Goal: Task Accomplishment & Management: Use online tool/utility

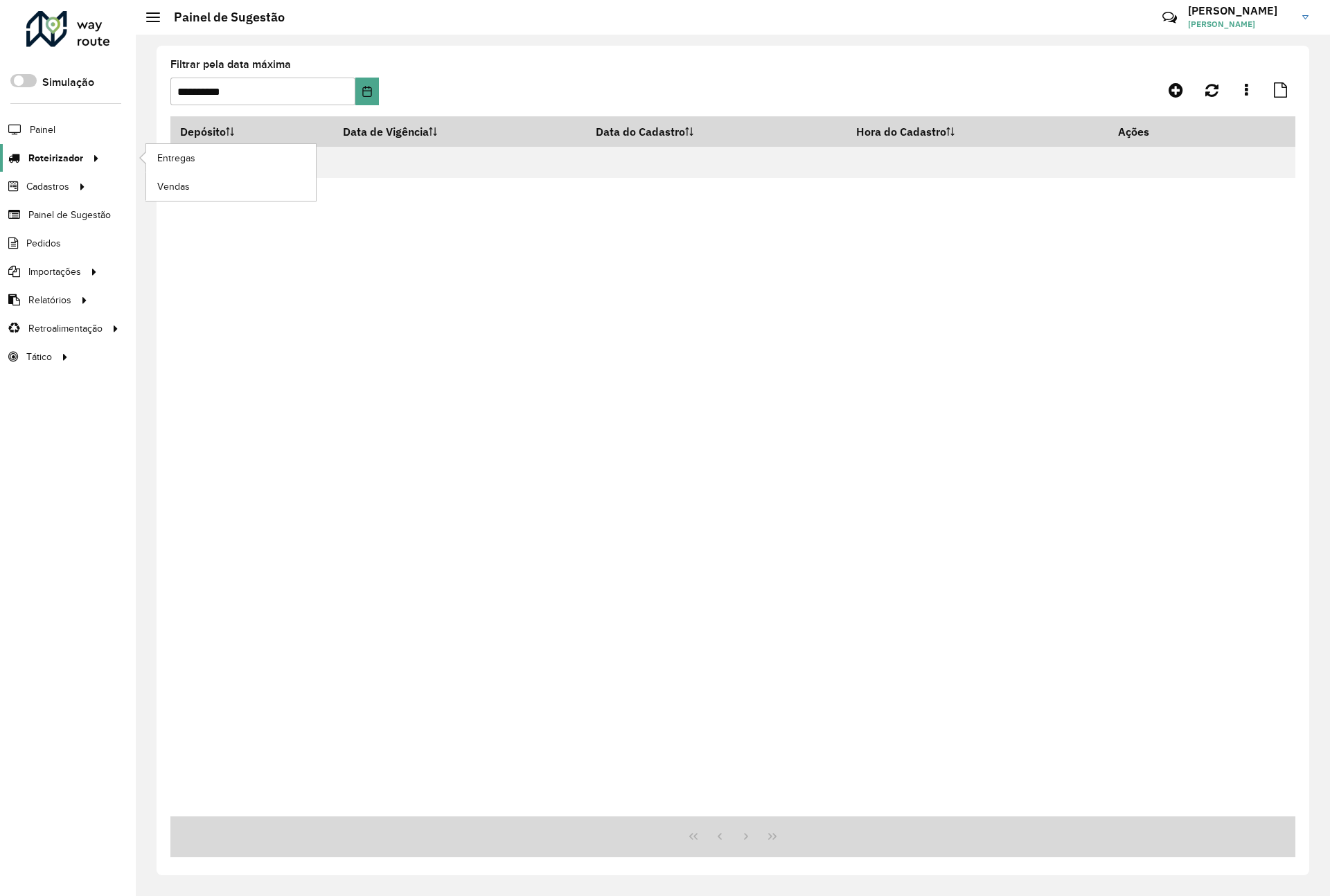
click at [76, 154] on span "Roteirizador" at bounding box center [55, 158] width 54 height 15
click at [78, 162] on span "Roteirizador" at bounding box center [55, 158] width 54 height 15
drag, startPoint x: 80, startPoint y: 122, endPoint x: 58, endPoint y: 133, distance: 24.6
click at [79, 122] on li "Painel" at bounding box center [68, 129] width 136 height 29
click at [46, 127] on span "Painel" at bounding box center [44, 129] width 28 height 15
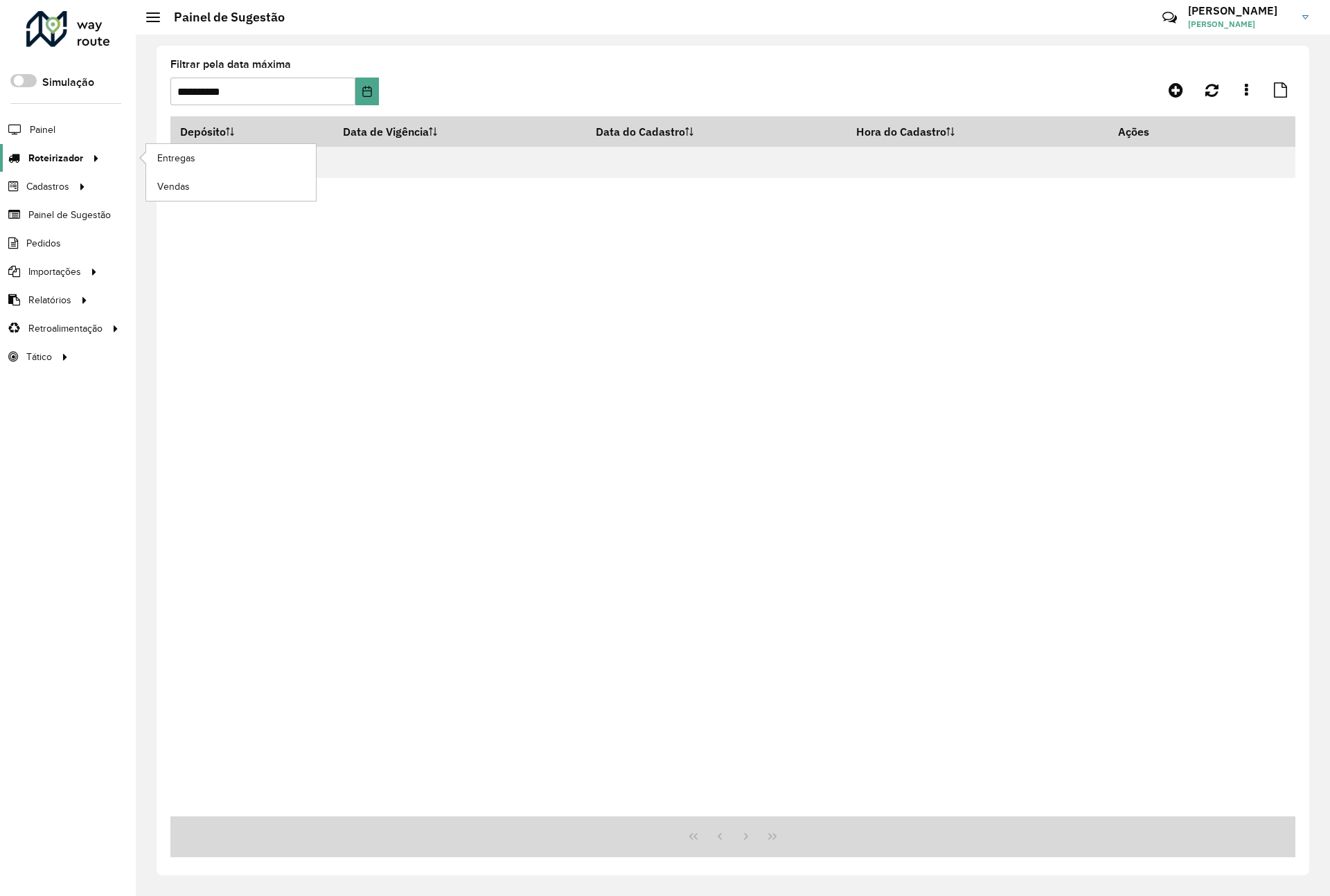
click at [54, 167] on link "Roteirizador" at bounding box center [52, 158] width 104 height 28
click at [73, 160] on span "Roteirizador" at bounding box center [55, 158] width 54 height 15
click at [195, 158] on span "Entregas" at bounding box center [177, 158] width 40 height 15
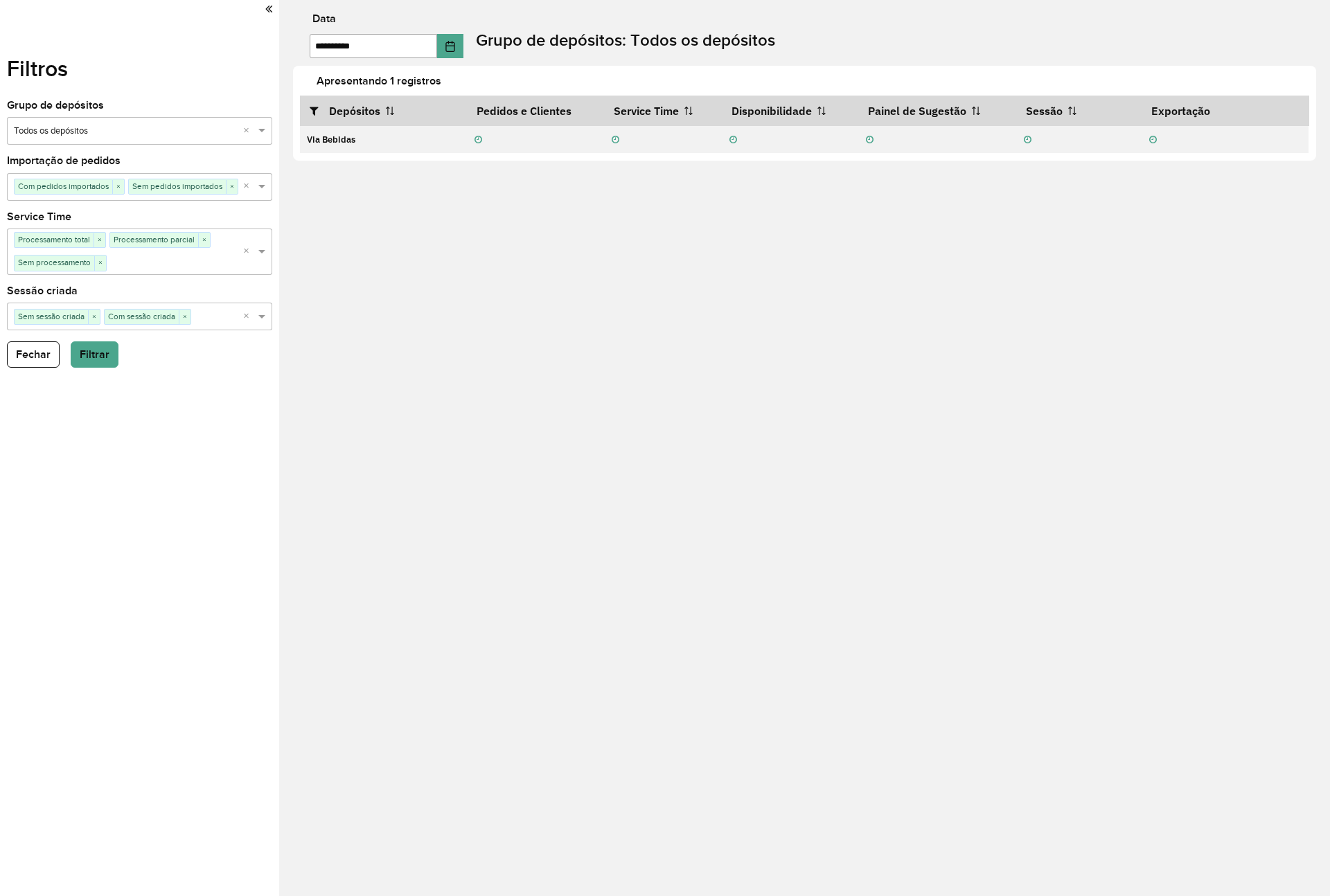
click at [75, 334] on div "Filtros Grupo de depósitos Selecione um grupo × Todos os depósitos × Importação…" at bounding box center [139, 448] width 279 height 896
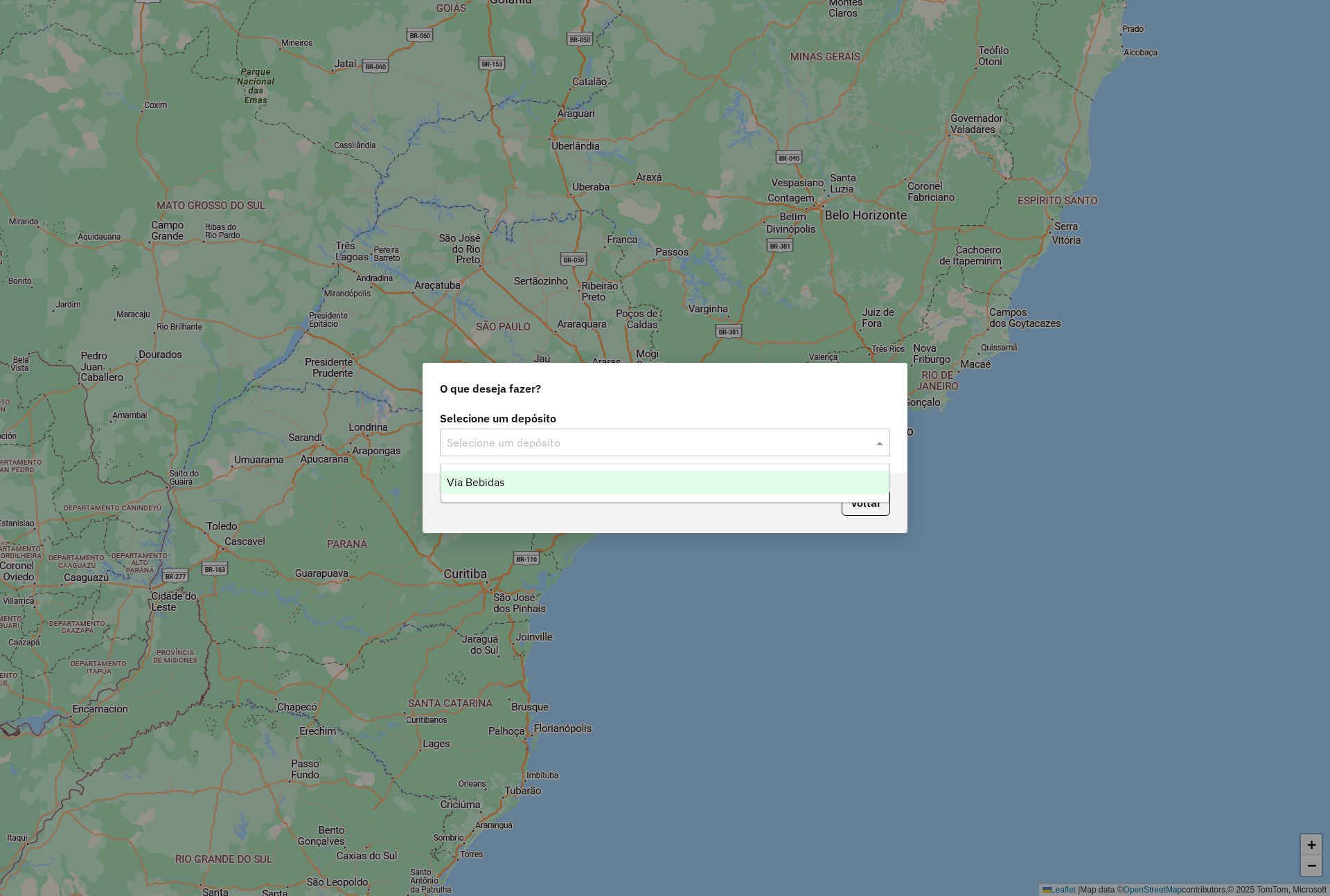
click at [593, 442] on input "text" at bounding box center [651, 444] width 408 height 17
drag, startPoint x: 553, startPoint y: 481, endPoint x: 560, endPoint y: 485, distance: 8.1
click at [553, 481] on div "Via Bebidas" at bounding box center [665, 483] width 448 height 23
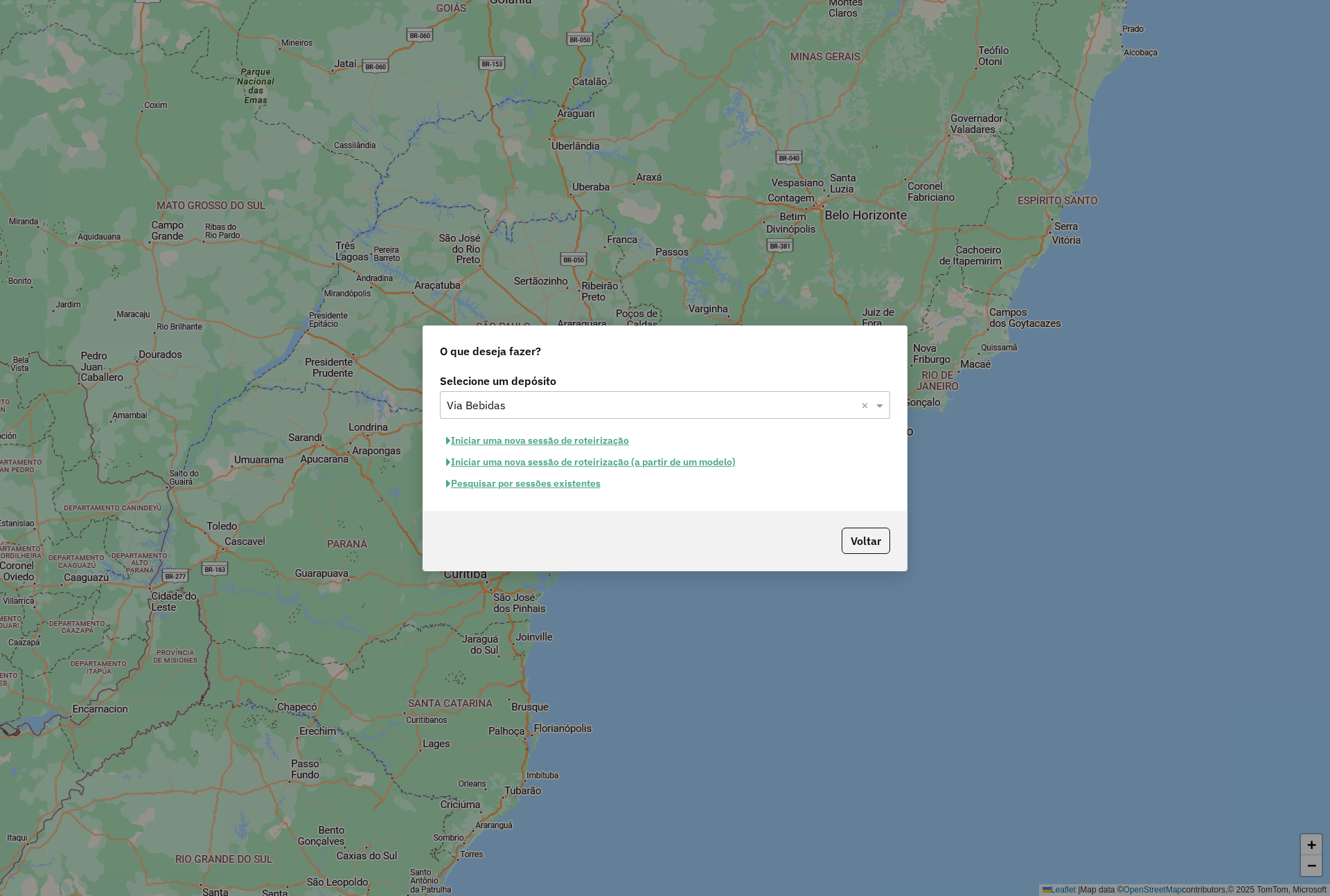
click at [559, 484] on button "Pesquisar por sessões existentes" at bounding box center [523, 483] width 167 height 21
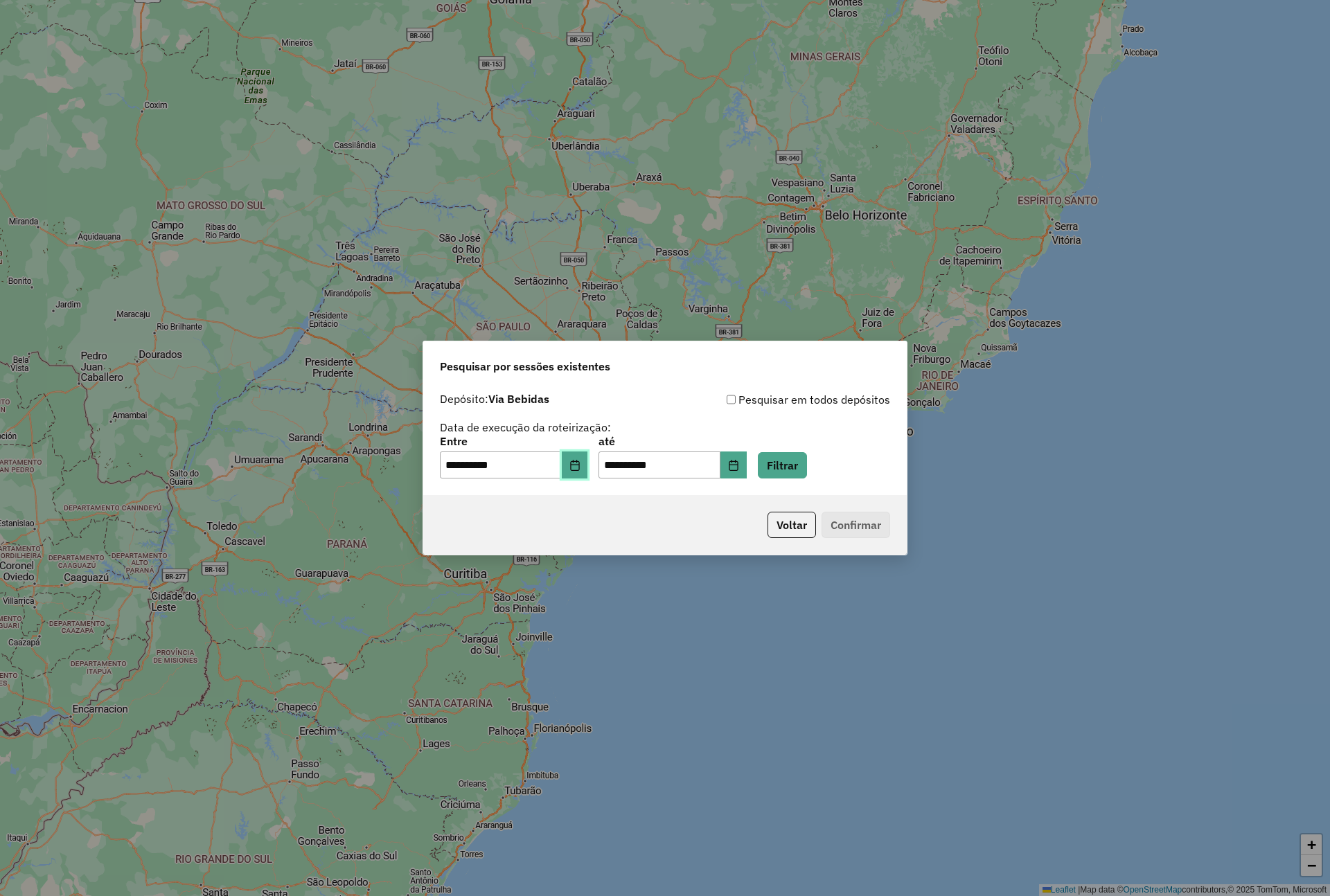
click at [580, 466] on icon "Choose Date" at bounding box center [575, 466] width 11 height 11
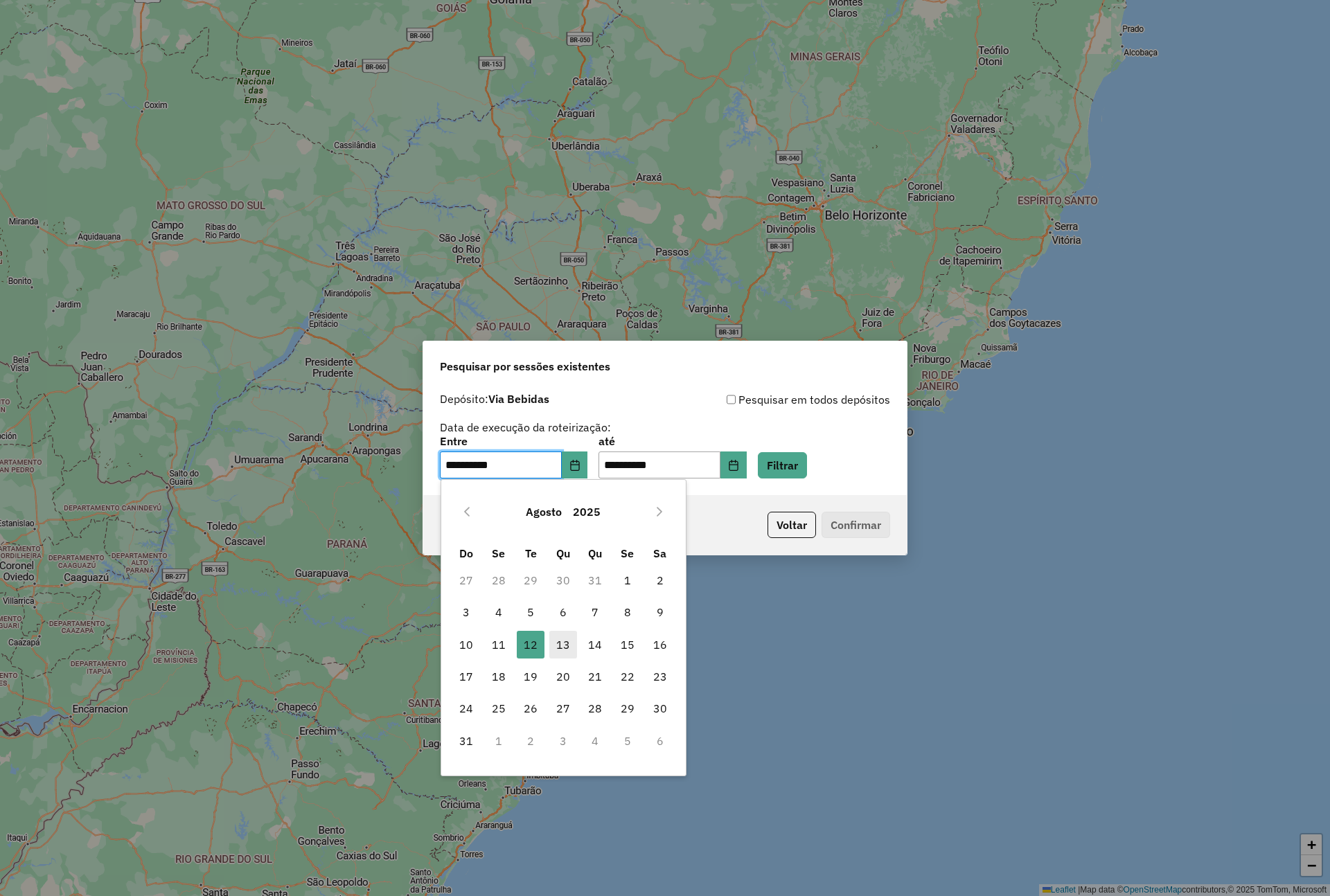
click at [563, 634] on span "13" at bounding box center [563, 644] width 28 height 28
type input "**********"
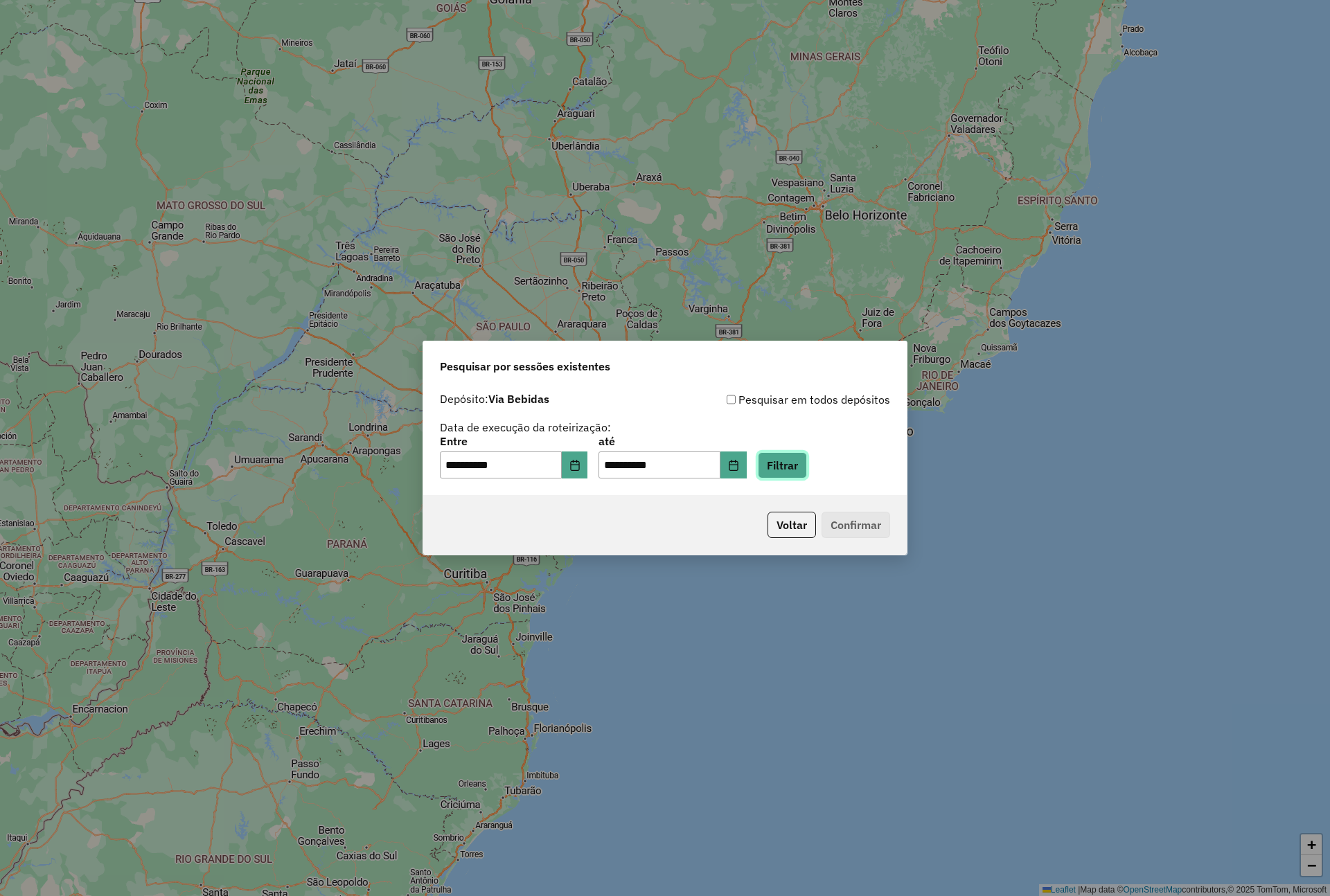
click at [803, 462] on button "Filtrar" at bounding box center [782, 465] width 49 height 26
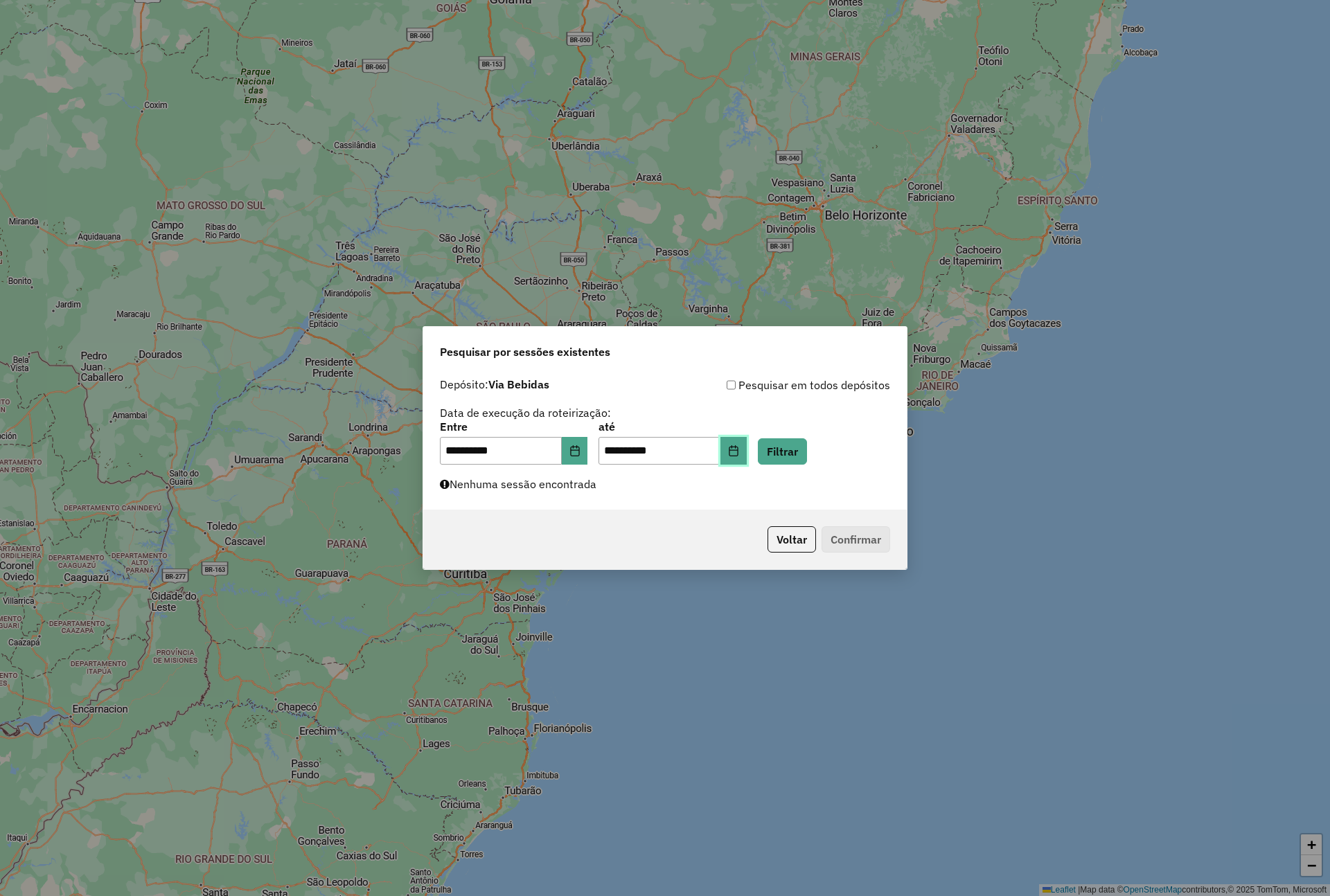
drag, startPoint x: 748, startPoint y: 449, endPoint x: 751, endPoint y: 461, distance: 12.4
click at [739, 449] on icon "Choose Date" at bounding box center [734, 451] width 11 height 11
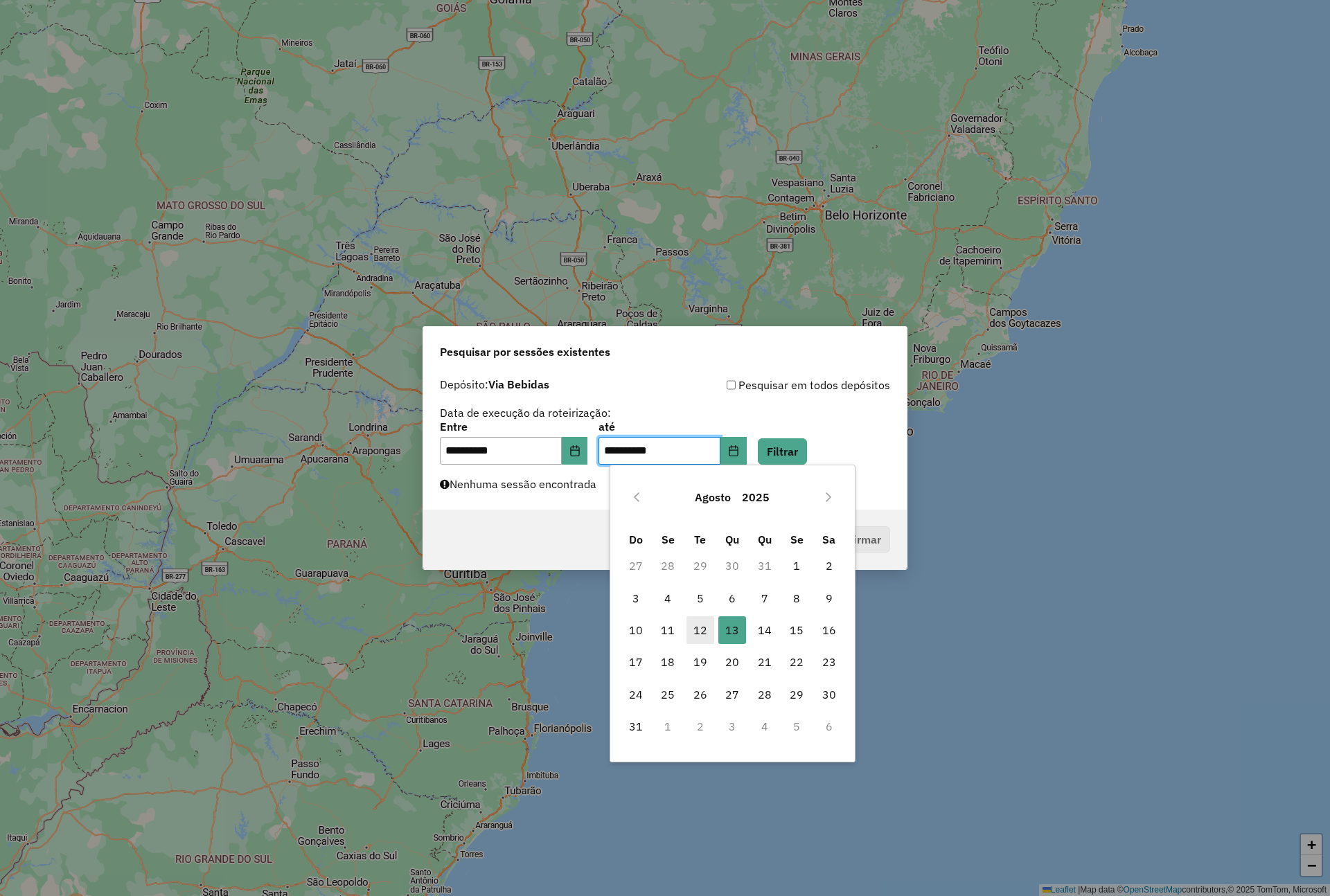
click at [700, 628] on span "12" at bounding box center [700, 630] width 28 height 28
type input "**********"
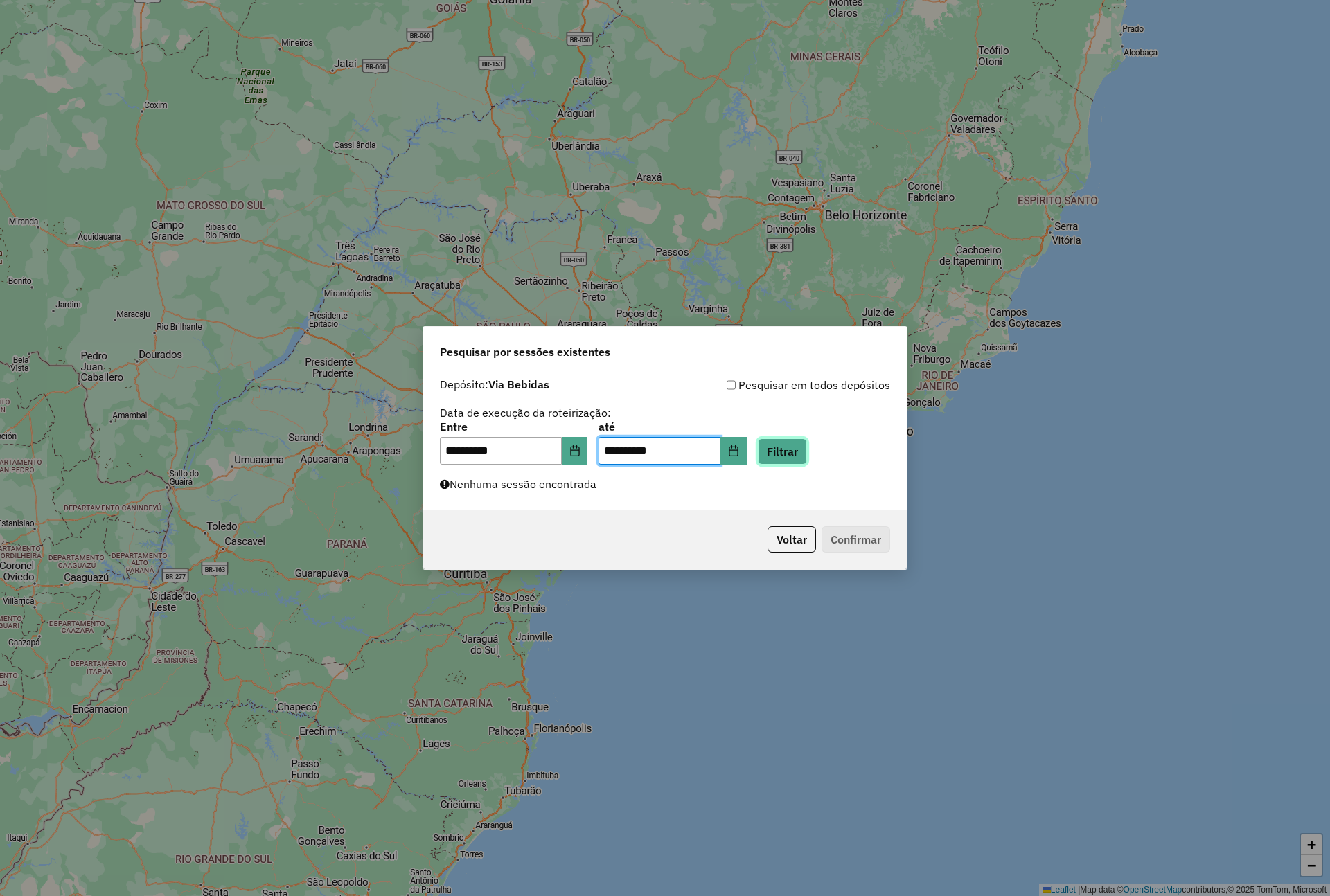
click at [798, 442] on button "Filtrar" at bounding box center [782, 451] width 49 height 26
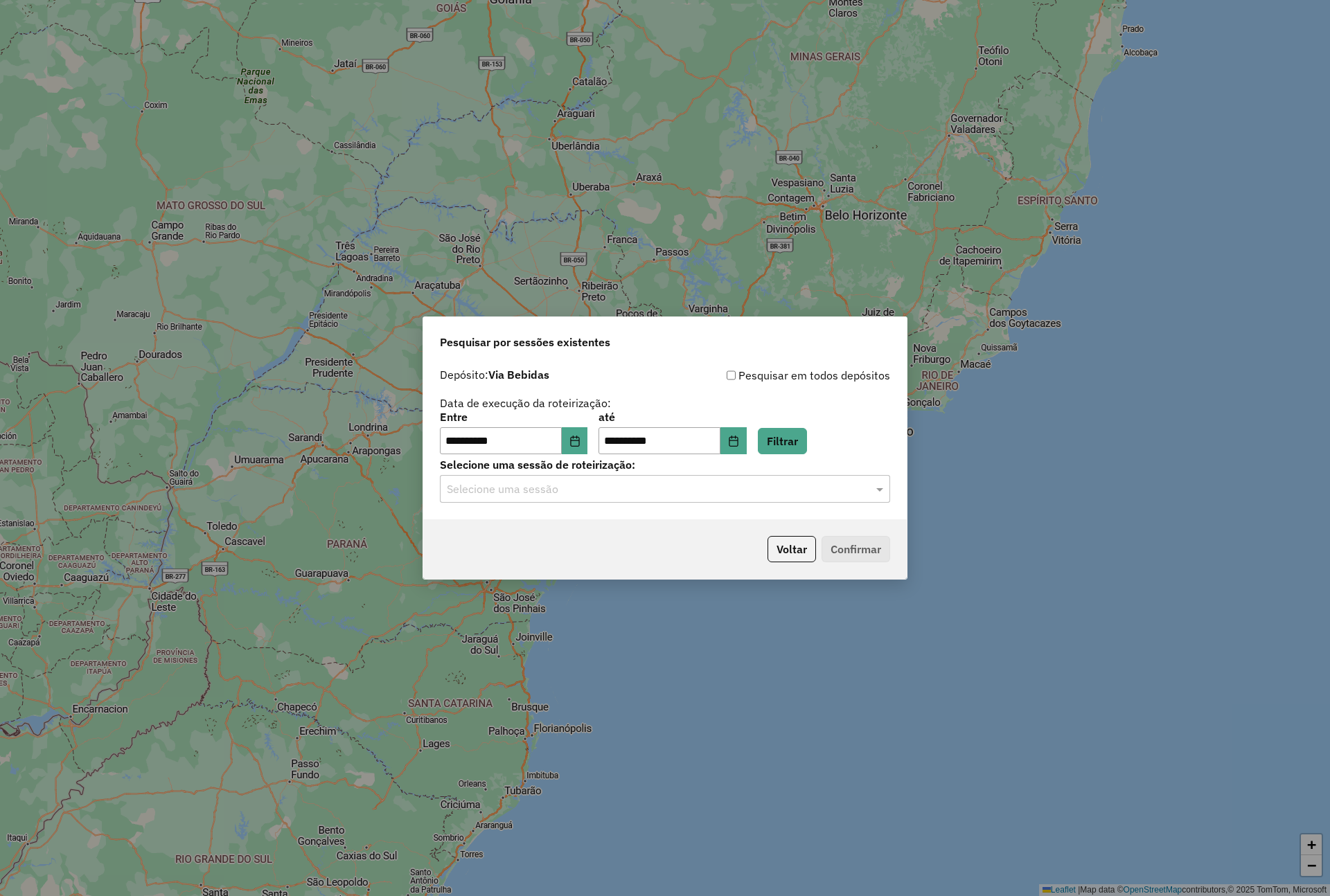
click at [541, 487] on input "text" at bounding box center [651, 490] width 408 height 17
click at [522, 530] on span "978143 - 12/08/2025 18:32" at bounding box center [498, 529] width 104 height 12
click at [834, 543] on button "Confirmar" at bounding box center [856, 549] width 69 height 26
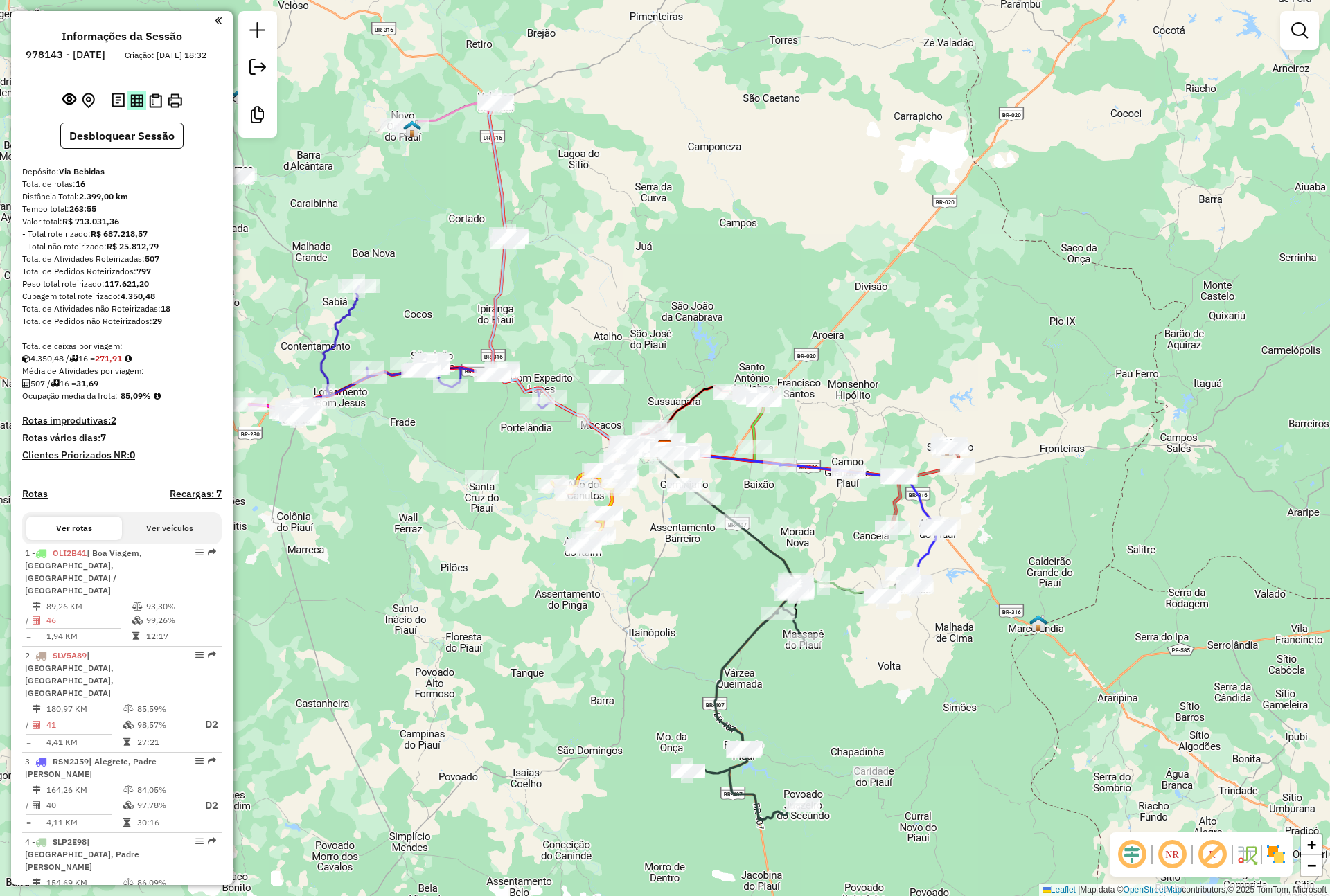
click at [136, 107] on img at bounding box center [136, 100] width 13 height 13
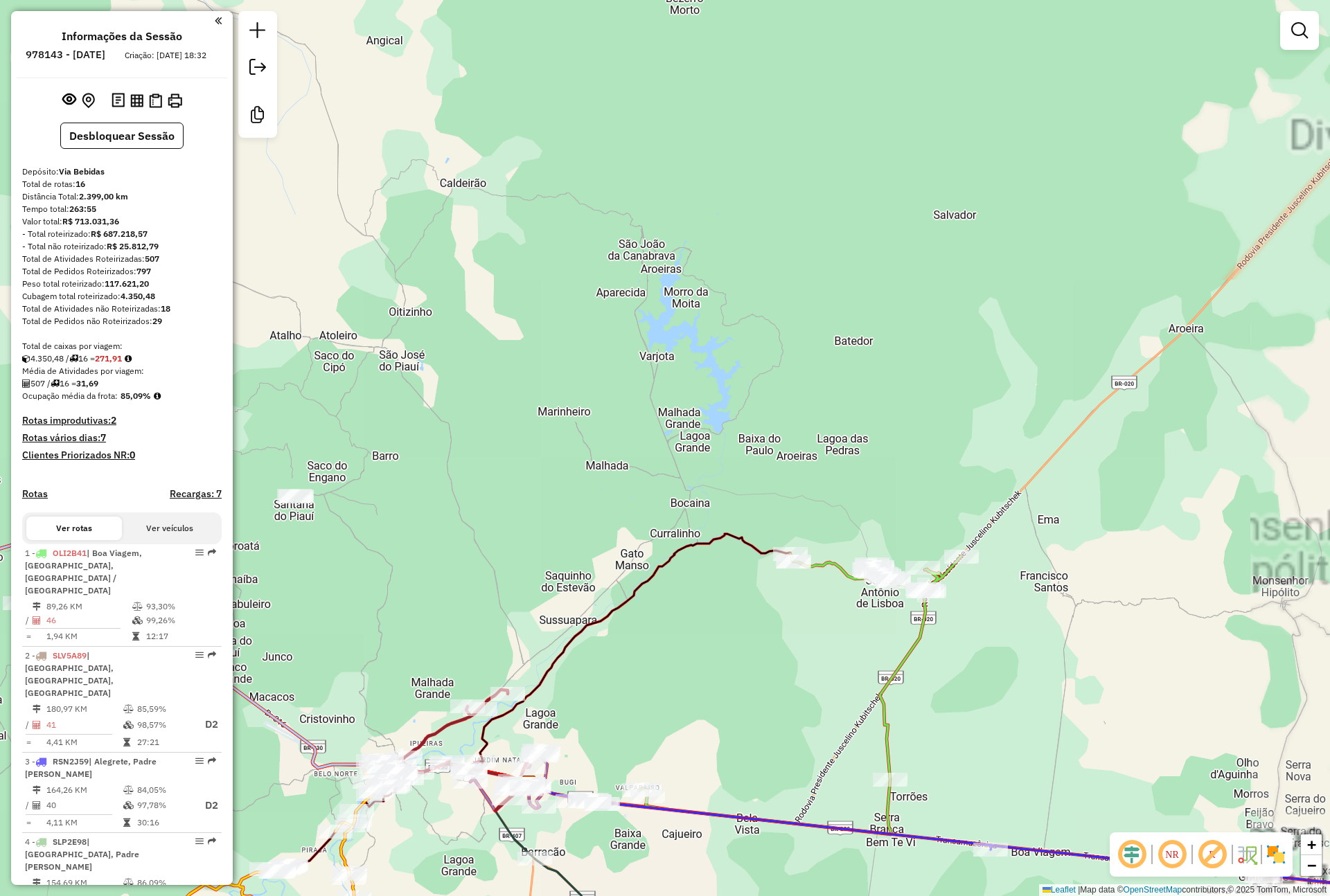
drag, startPoint x: 586, startPoint y: 337, endPoint x: 636, endPoint y: 370, distance: 59.9
click at [619, 367] on div "Janela de atendimento Grade de atendimento Capacidade Transportadoras Veículos …" at bounding box center [665, 448] width 1330 height 896
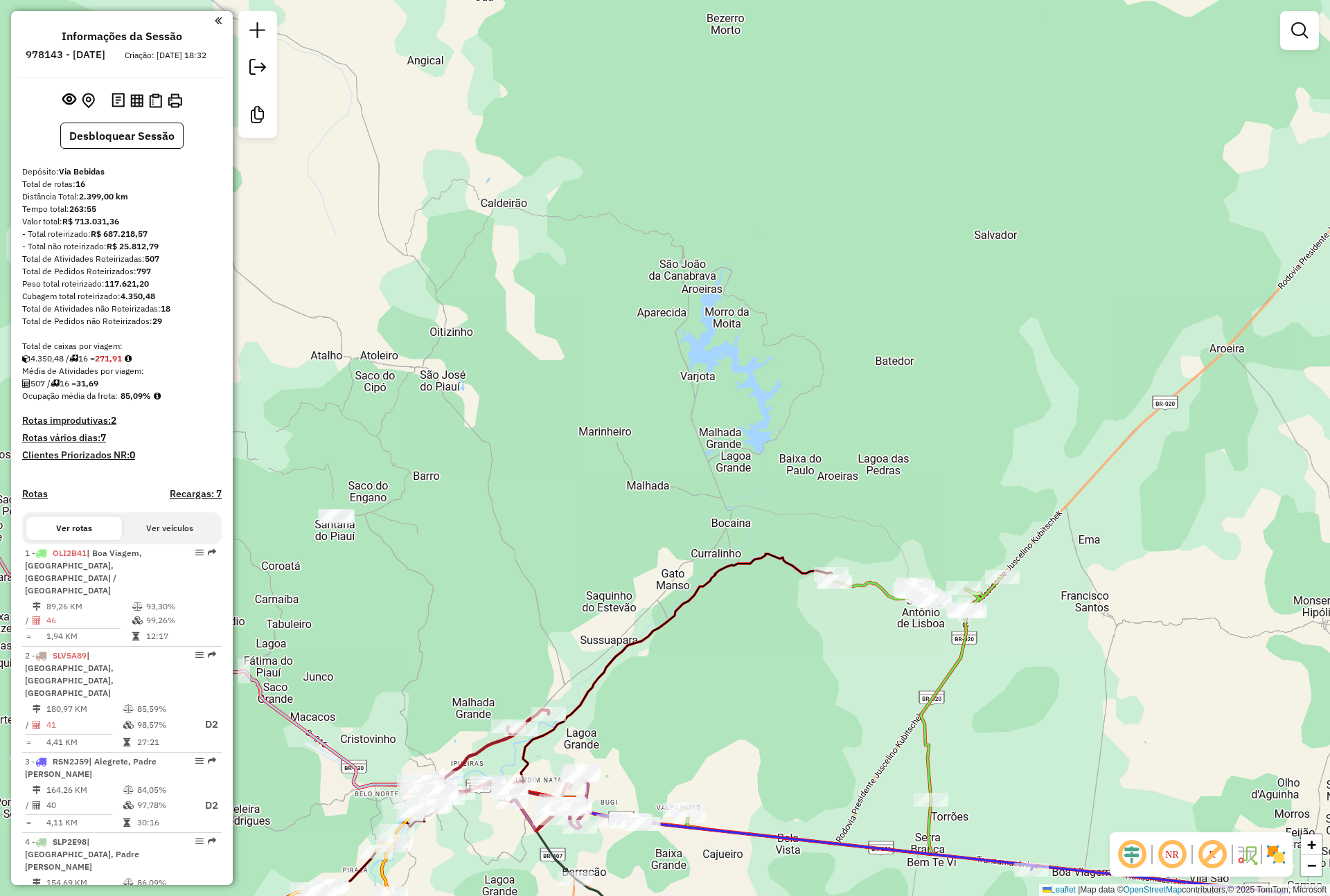
drag, startPoint x: 857, startPoint y: 570, endPoint x: 796, endPoint y: 333, distance: 244.7
drag, startPoint x: 699, startPoint y: 329, endPoint x: 632, endPoint y: 370, distance: 78.5
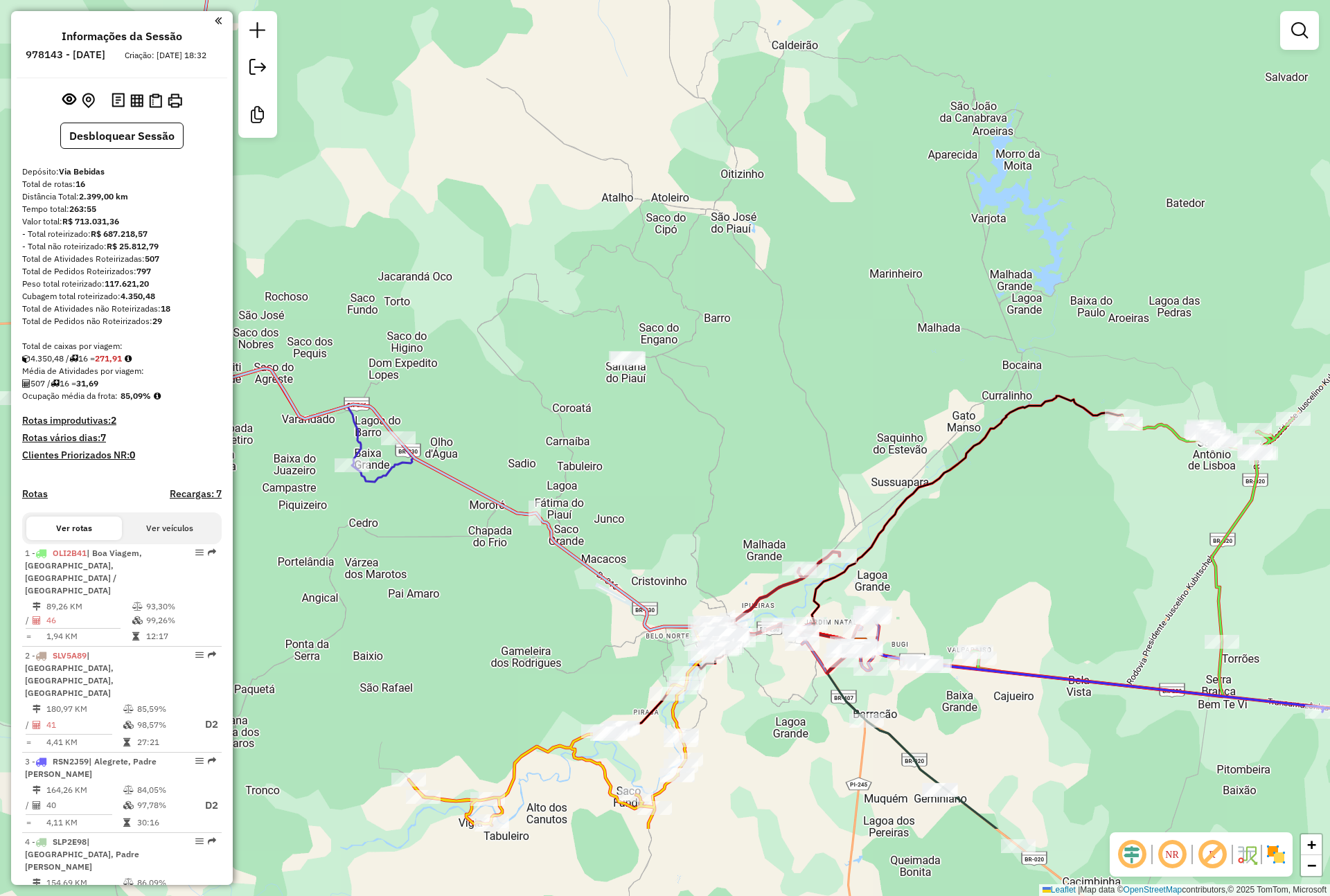
drag, startPoint x: 613, startPoint y: 489, endPoint x: 855, endPoint y: 318, distance: 296.3
click at [905, 331] on div "Janela de atendimento Grade de atendimento Capacidade Transportadoras Veículos …" at bounding box center [665, 448] width 1330 height 896
drag, startPoint x: 786, startPoint y: 289, endPoint x: 987, endPoint y: 360, distance: 213.2
drag, startPoint x: 883, startPoint y: 283, endPoint x: 748, endPoint y: 478, distance: 237.2
click at [634, 347] on div "Janela de atendimento Grade de atendimento Capacidade Transportadoras Veículos …" at bounding box center [665, 448] width 1330 height 896
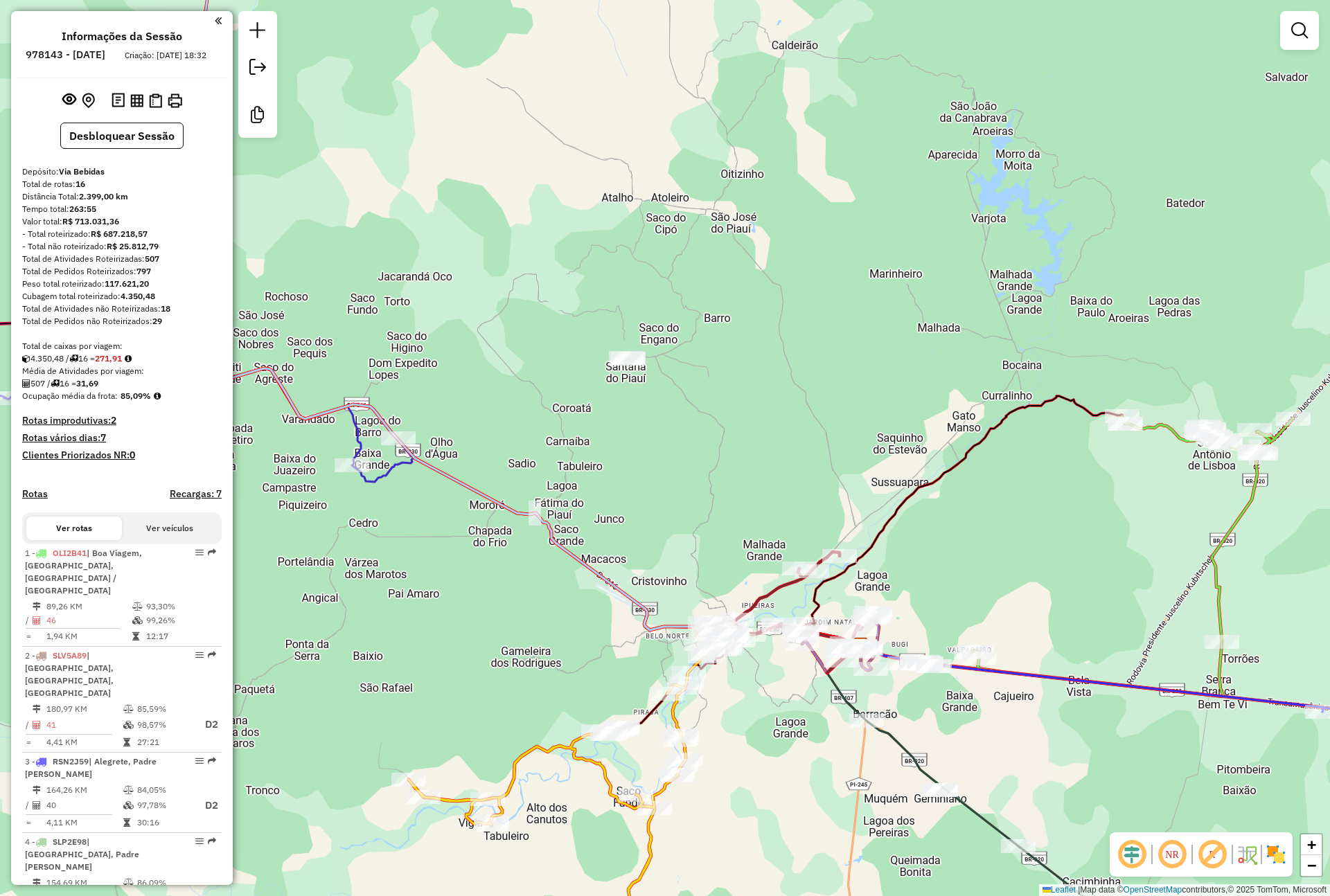
click at [634, 347] on div "Janela de atendimento Grade de atendimento Capacidade Transportadoras Veículos …" at bounding box center [665, 448] width 1330 height 896
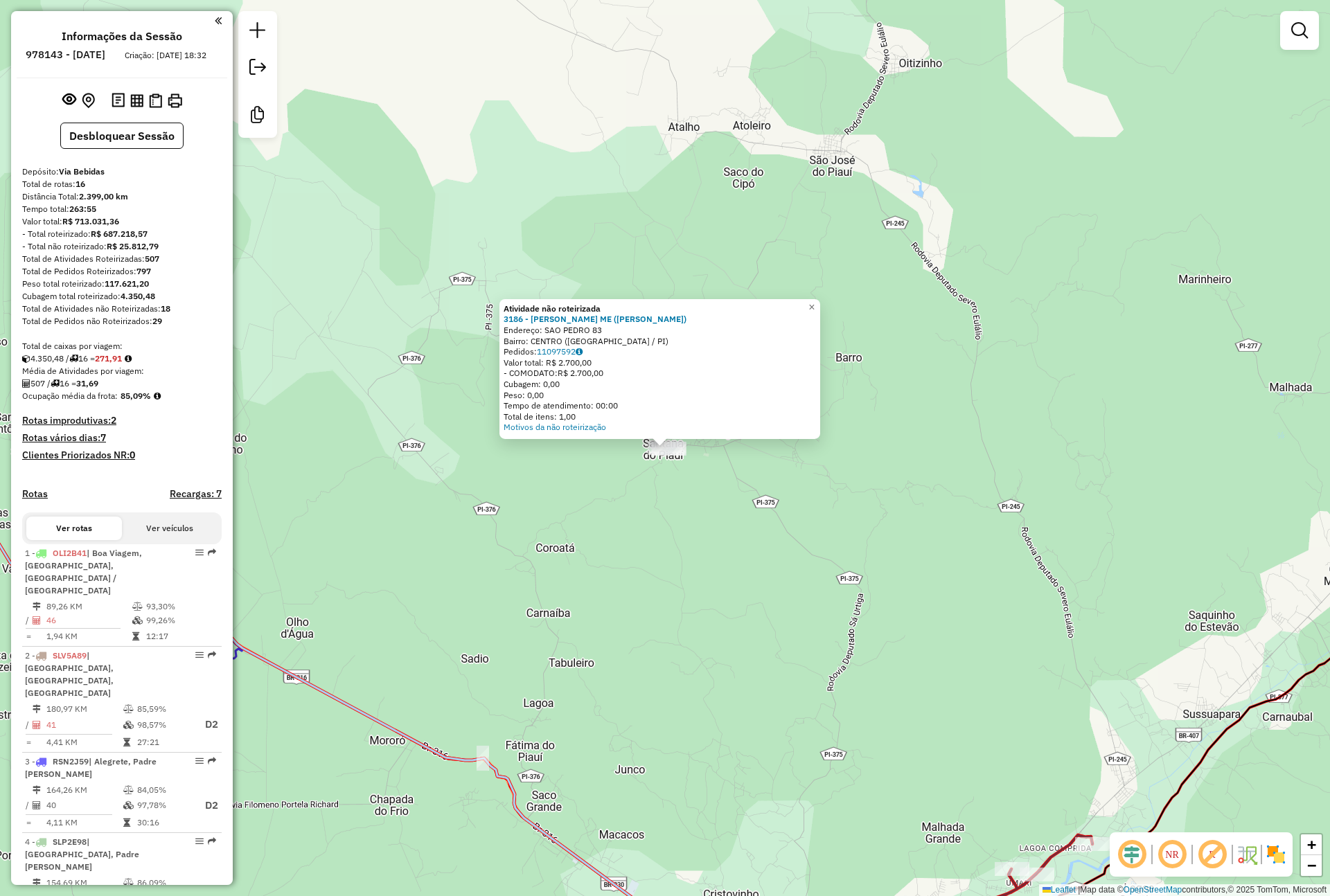
drag, startPoint x: 454, startPoint y: 319, endPoint x: 831, endPoint y: 402, distance: 386.0
click at [151, 149] on button "Desbloquear Sessão" at bounding box center [122, 135] width 123 height 26
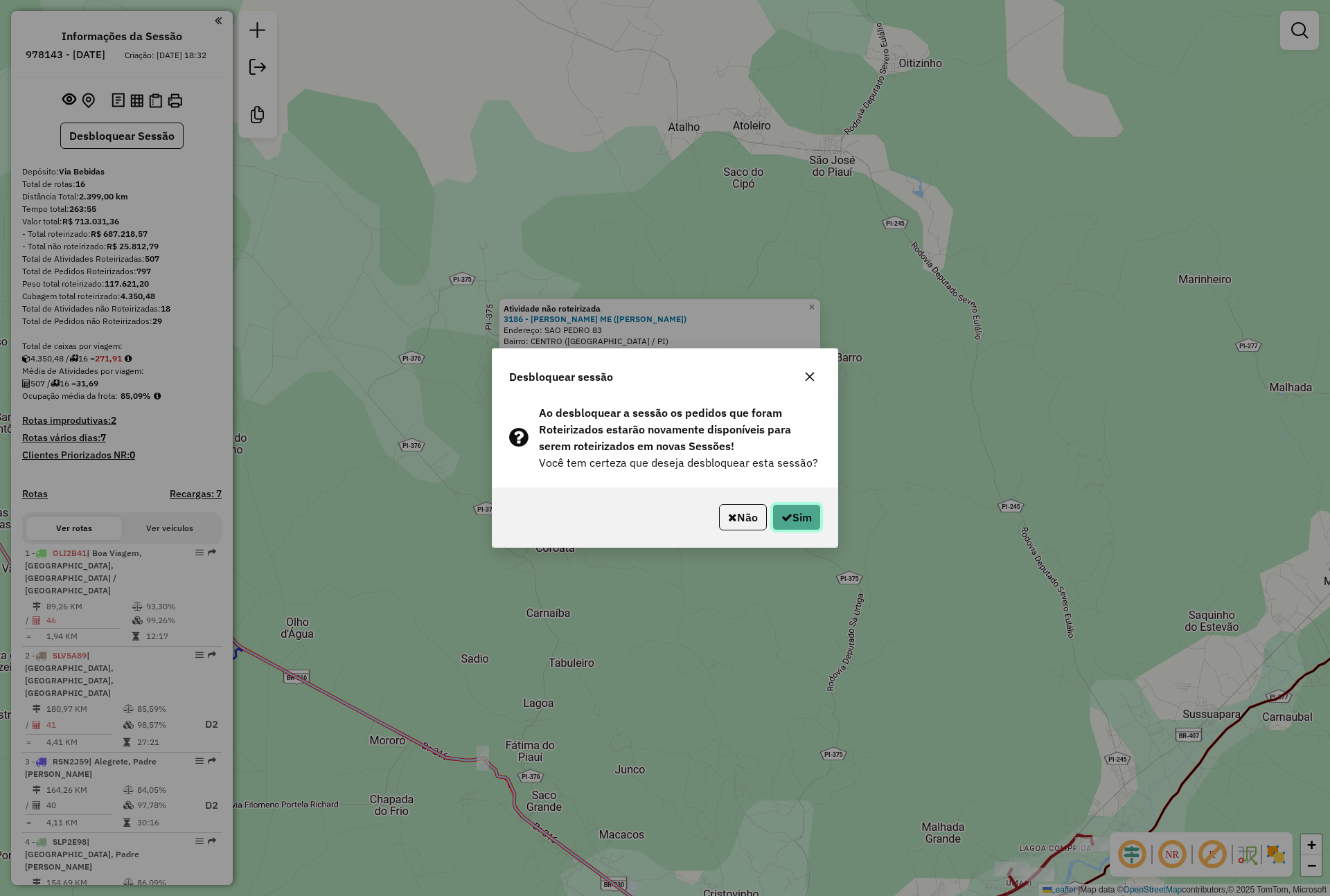
click at [790, 526] on button "Sim" at bounding box center [796, 517] width 49 height 26
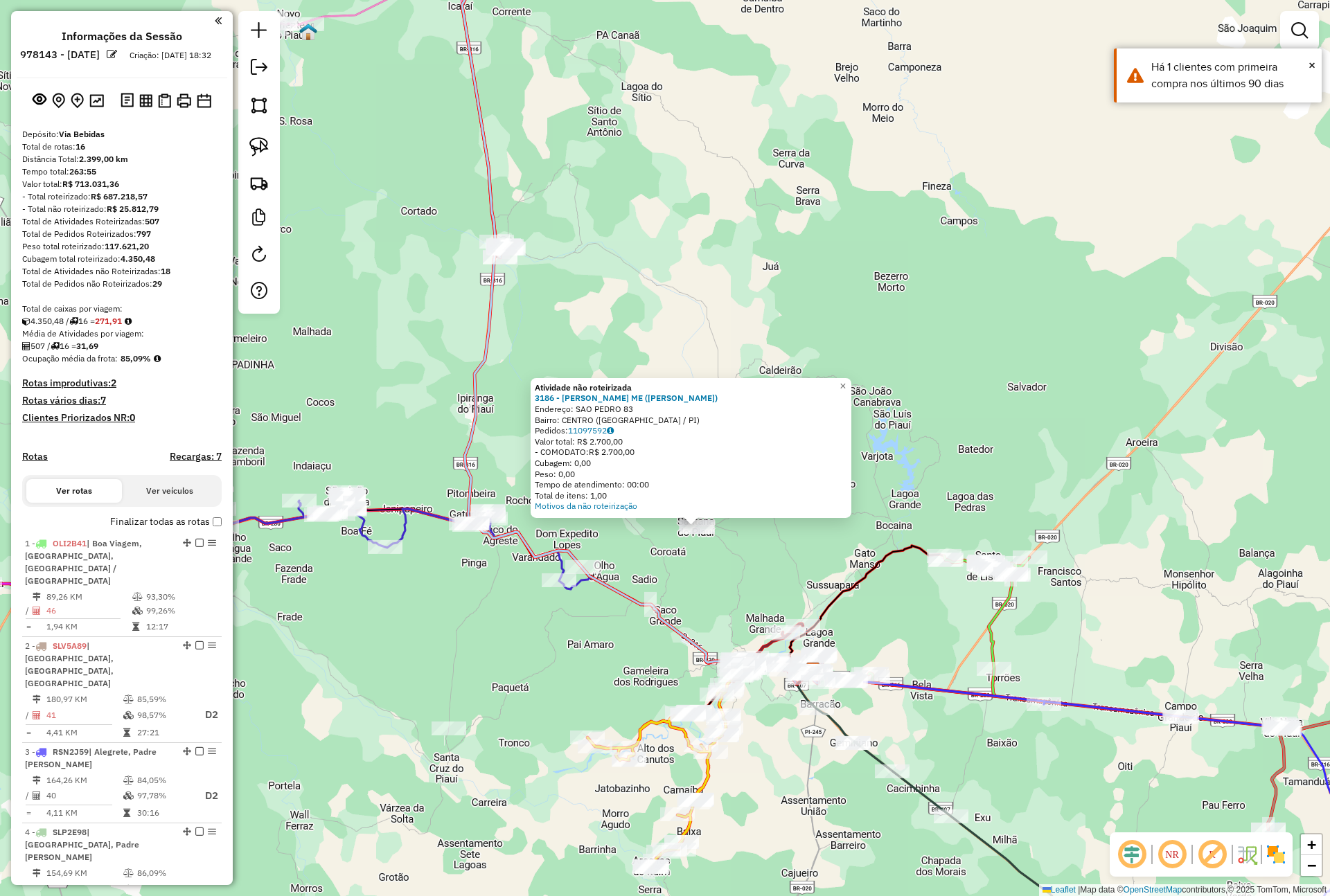
drag, startPoint x: 676, startPoint y: 561, endPoint x: 944, endPoint y: 609, distance: 272.3
drag, startPoint x: 594, startPoint y: 627, endPoint x: 919, endPoint y: 625, distance: 325.0
click at [150, 38] on h4 "Informações da Sessão" at bounding box center [122, 36] width 121 height 13
click at [117, 54] on em at bounding box center [112, 54] width 11 height 11
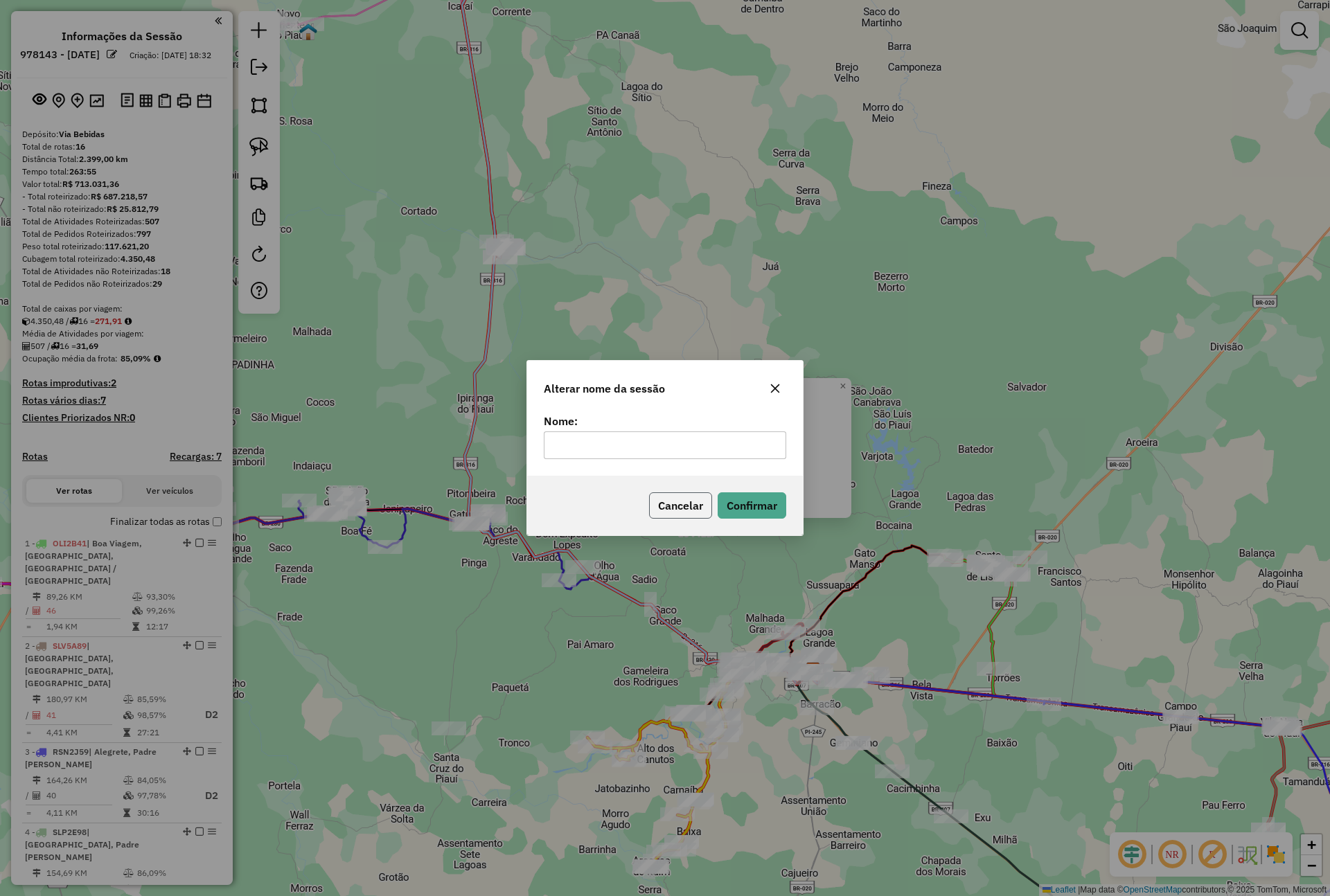
click at [671, 502] on button "Cancelar" at bounding box center [680, 505] width 63 height 26
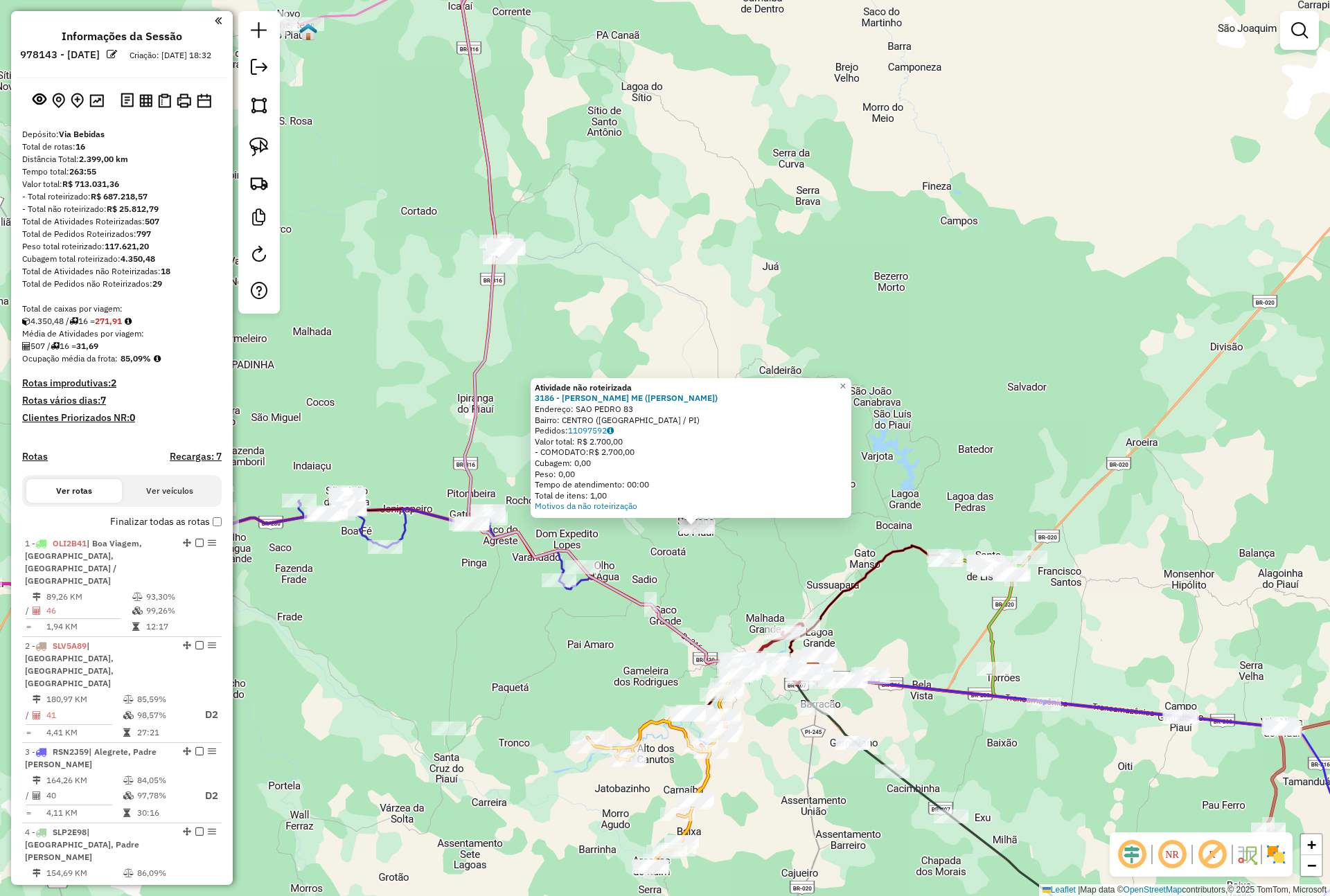
click at [138, 61] on div "Criação: 11/08/2025 18:32" at bounding box center [170, 56] width 93 height 13
click at [129, 61] on div "Criação: 11/08/2025 18:32" at bounding box center [170, 56] width 93 height 13
click at [254, 69] on em at bounding box center [259, 67] width 17 height 17
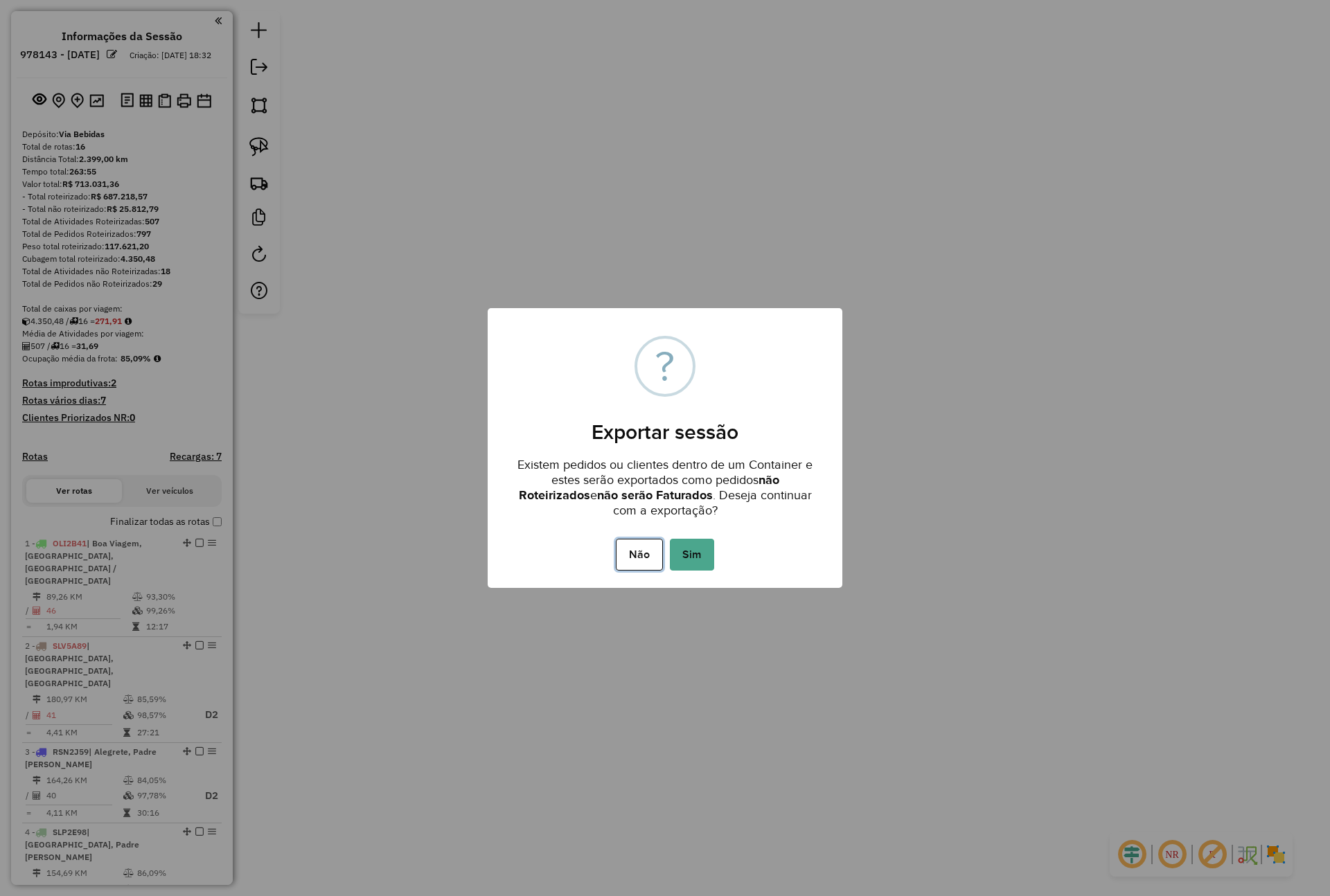
drag, startPoint x: 634, startPoint y: 544, endPoint x: 611, endPoint y: 504, distance: 46.1
click at [634, 544] on button "Não" at bounding box center [639, 555] width 47 height 32
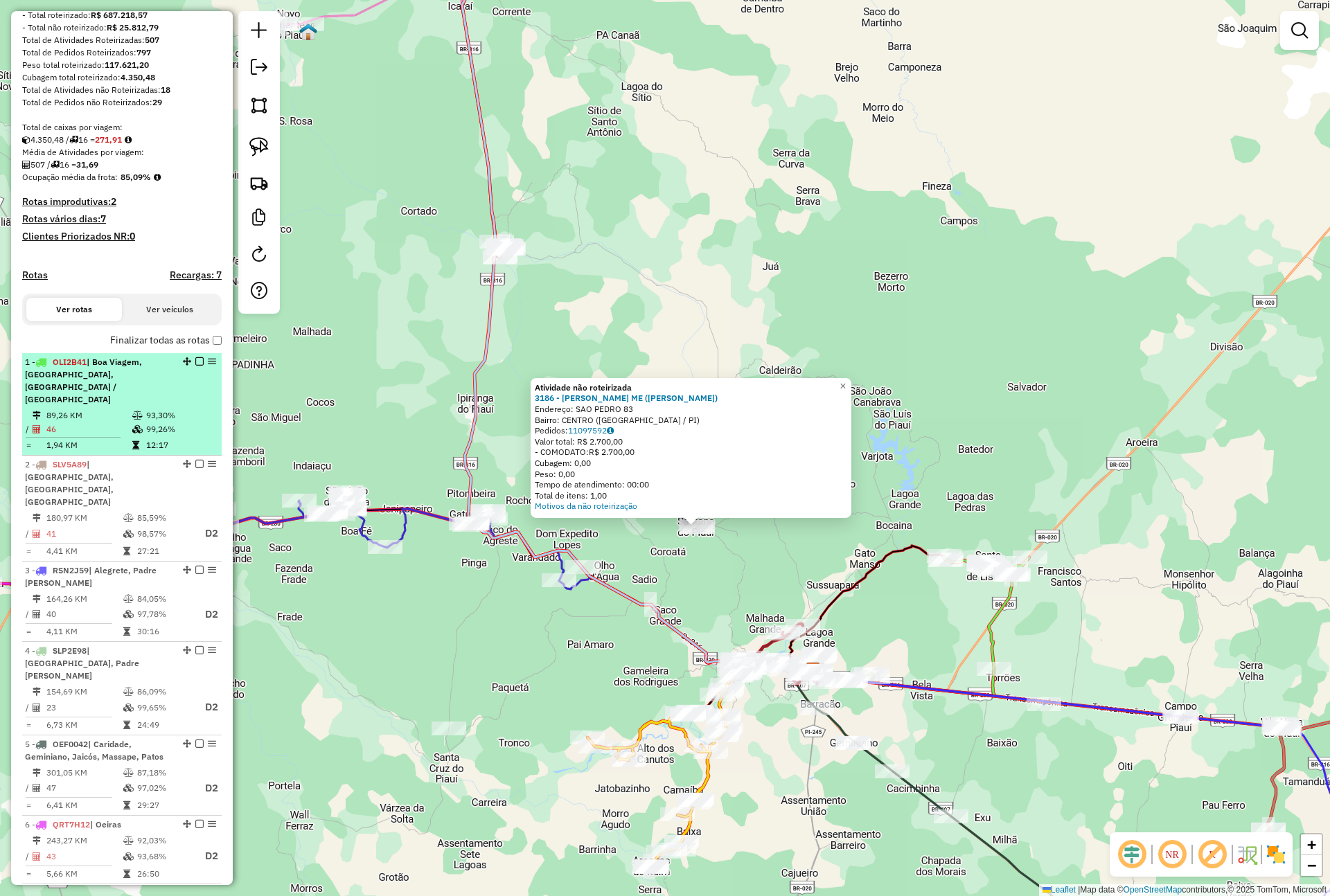
scroll to position [208, 0]
